Goal: Find contact information: Find contact information

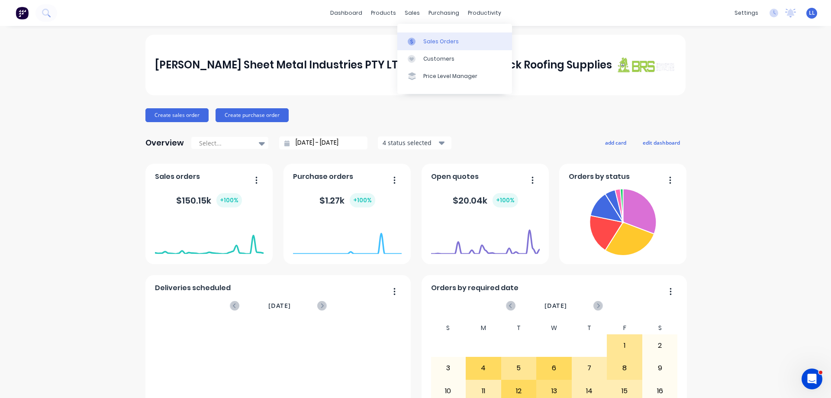
click at [430, 39] on div "Sales Orders" at bounding box center [441, 42] width 36 height 8
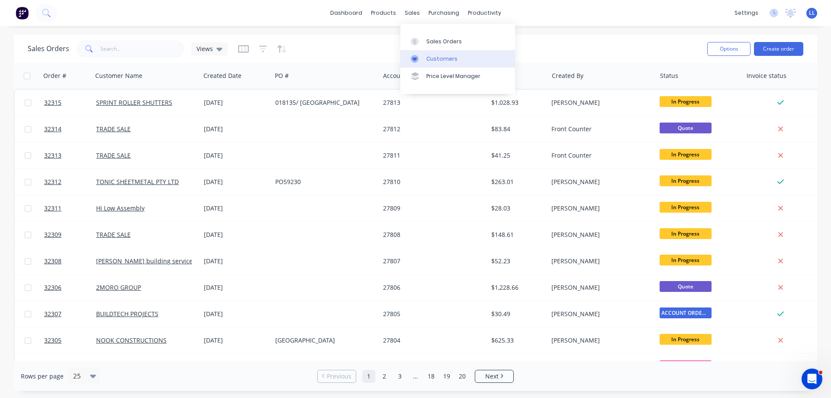
click at [445, 60] on div "Customers" at bounding box center [442, 59] width 31 height 8
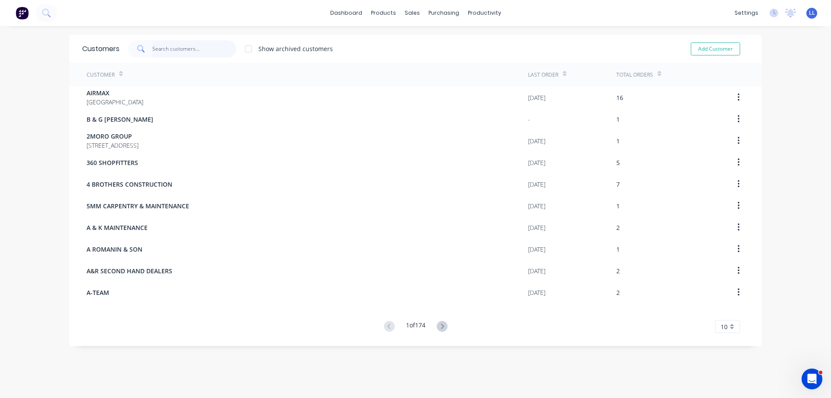
click at [158, 45] on input "text" at bounding box center [194, 48] width 84 height 17
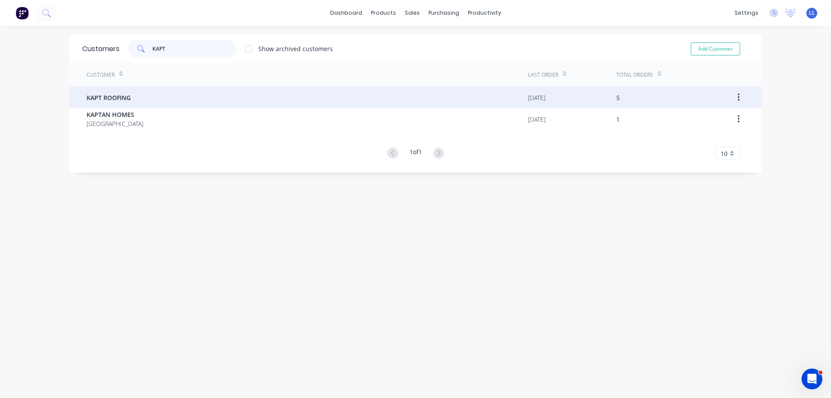
type input "KAPT"
click at [194, 97] on div "KAPT ROOFING" at bounding box center [308, 98] width 442 height 22
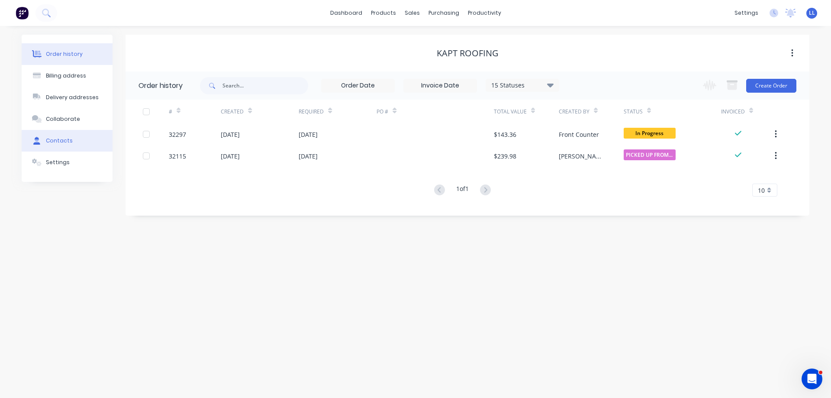
click at [79, 142] on button "Contacts" at bounding box center [67, 141] width 91 height 22
select select "AU"
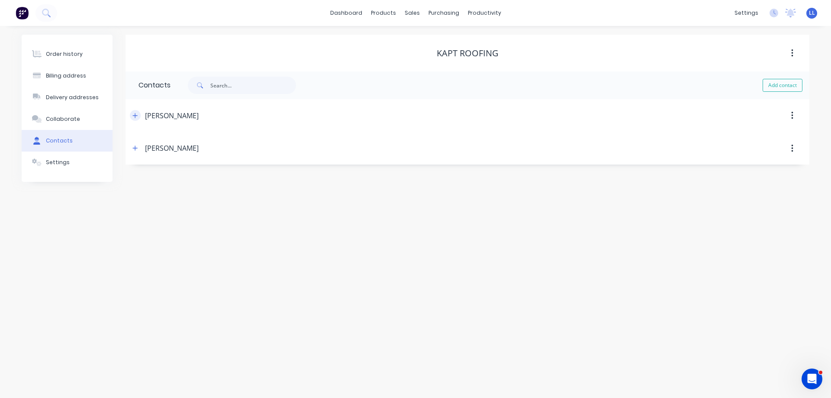
click at [136, 118] on icon "button" at bounding box center [134, 116] width 5 height 6
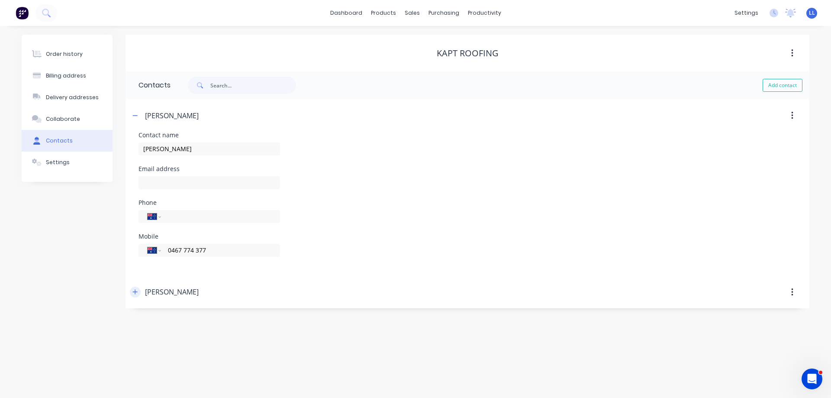
click at [139, 291] on button "button" at bounding box center [135, 292] width 11 height 11
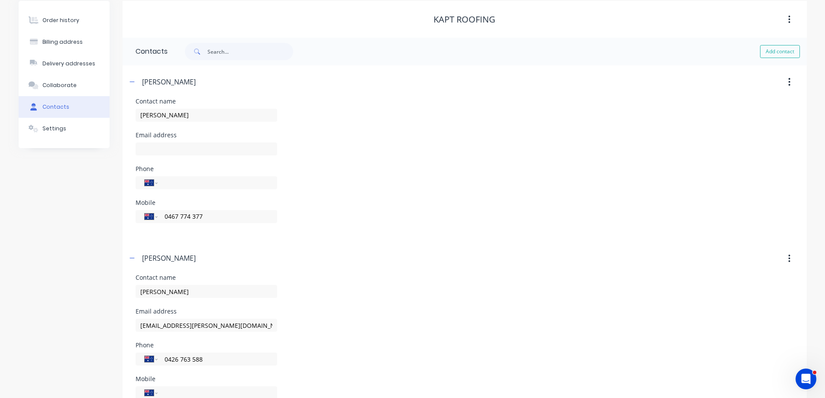
scroll to position [63, 0]
